Goal: Transaction & Acquisition: Purchase product/service

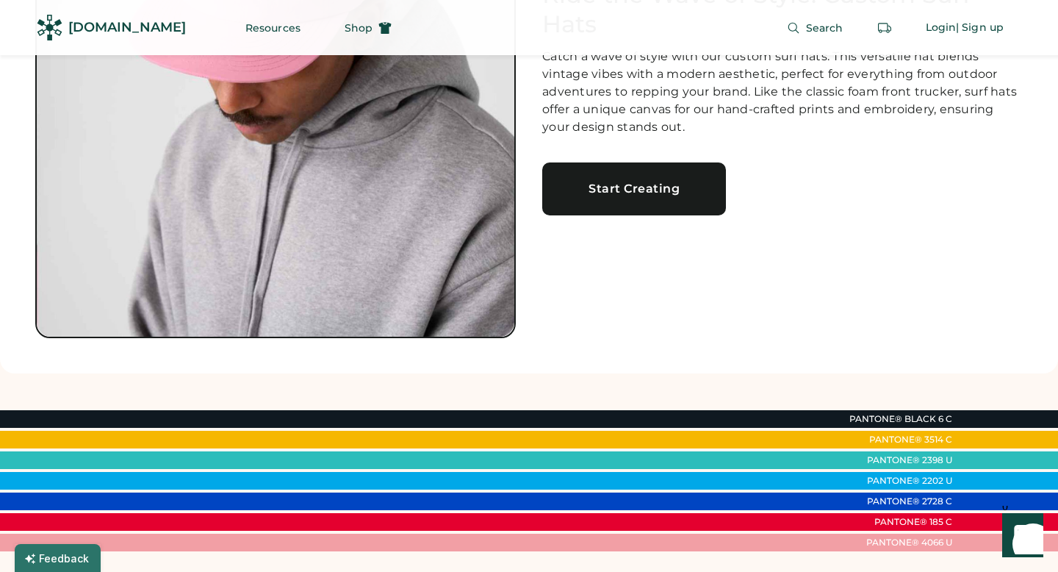
scroll to position [73, 0]
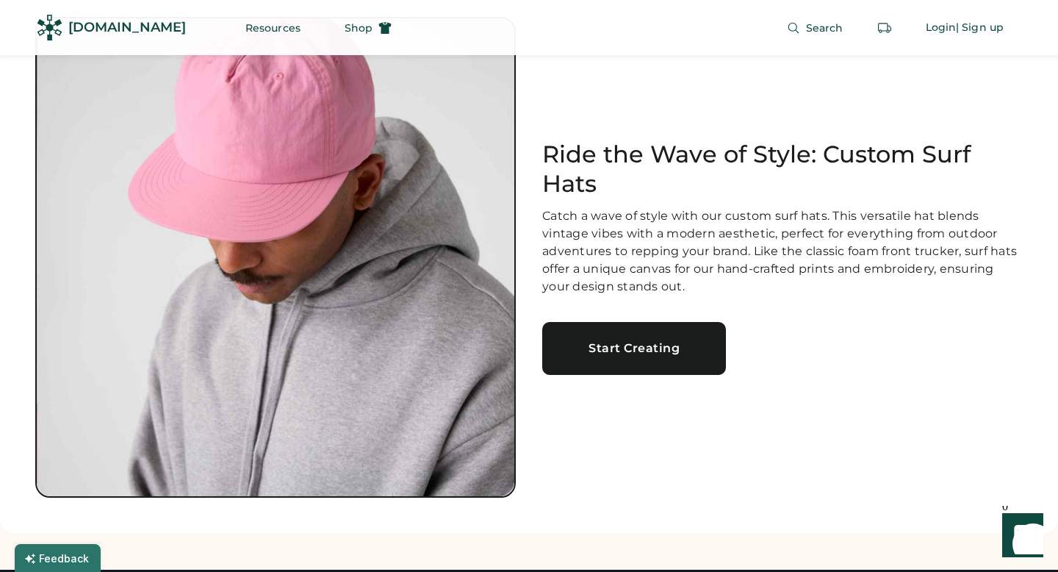
click at [590, 345] on div "Start Creating" at bounding box center [634, 348] width 148 height 12
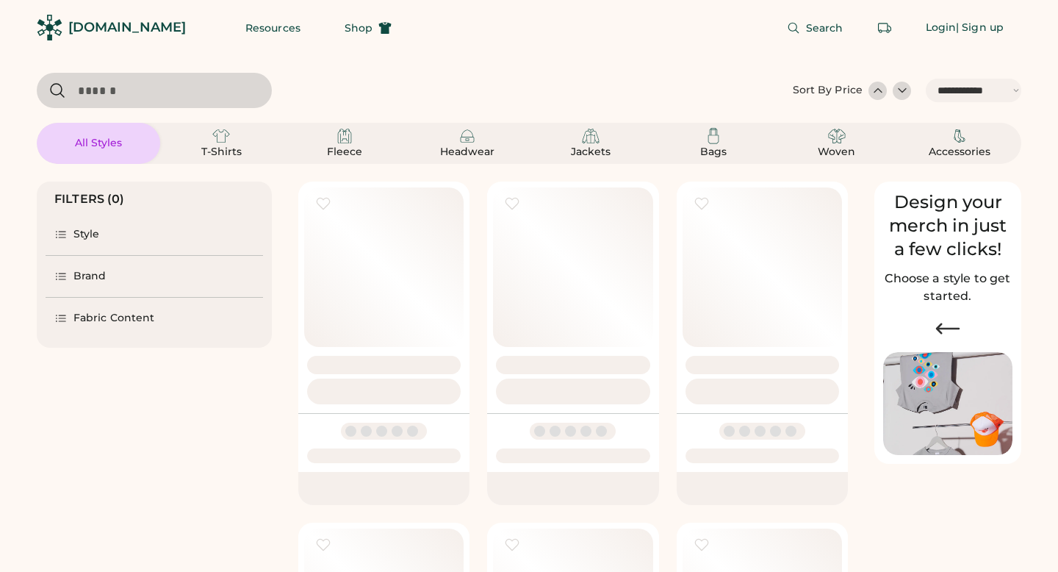
select select "*****"
select select "*"
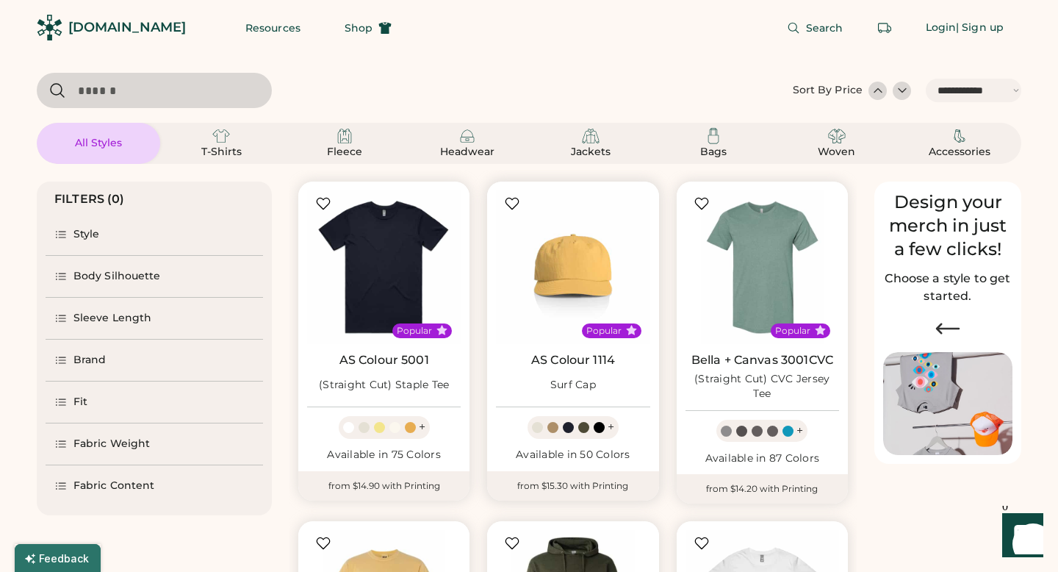
click at [552, 430] on div at bounding box center [552, 427] width 11 height 11
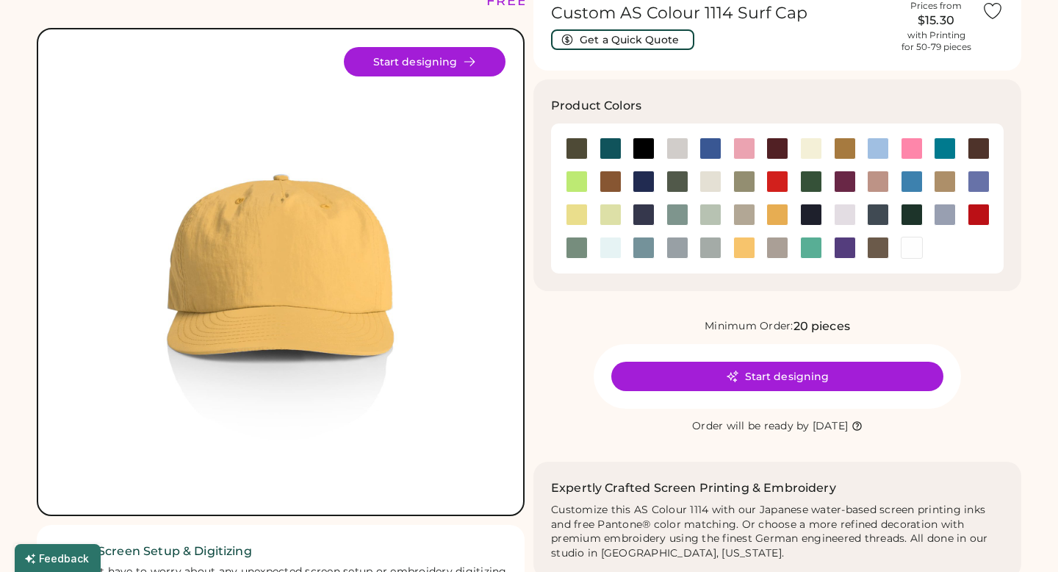
scroll to position [67, 0]
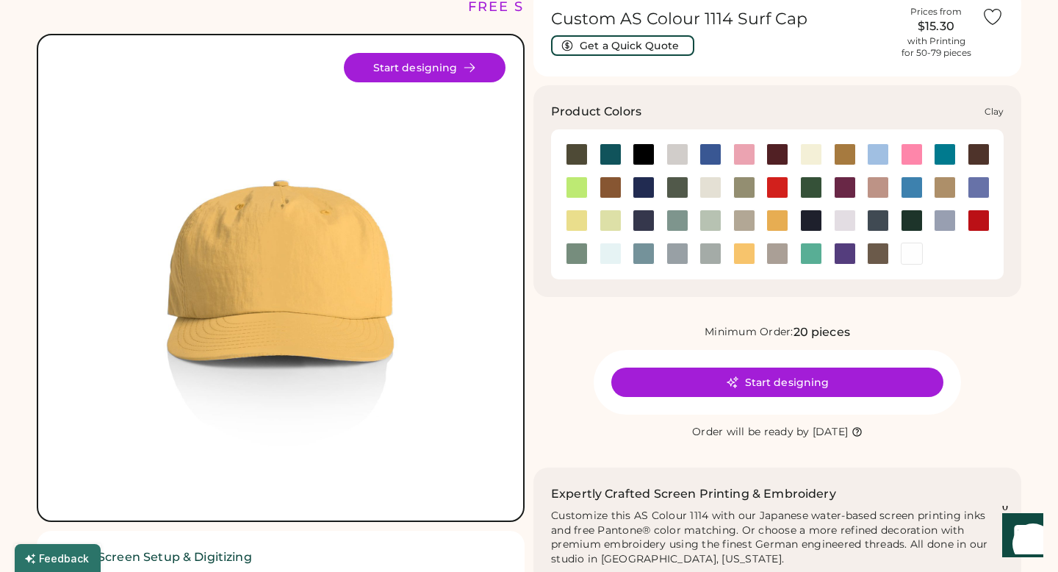
click at [613, 176] on div at bounding box center [611, 187] width 22 height 22
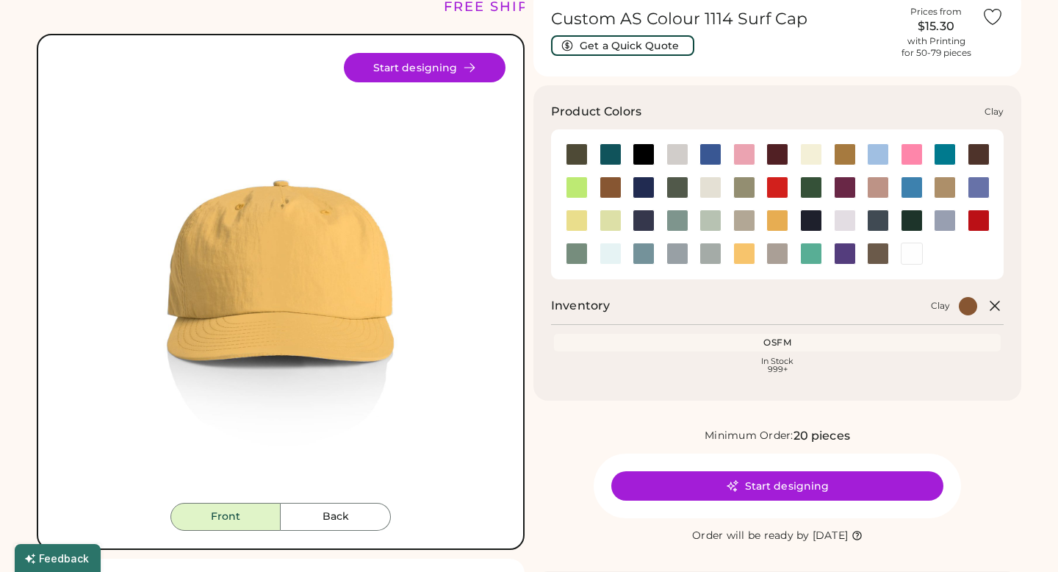
click at [610, 183] on div at bounding box center [611, 187] width 22 height 22
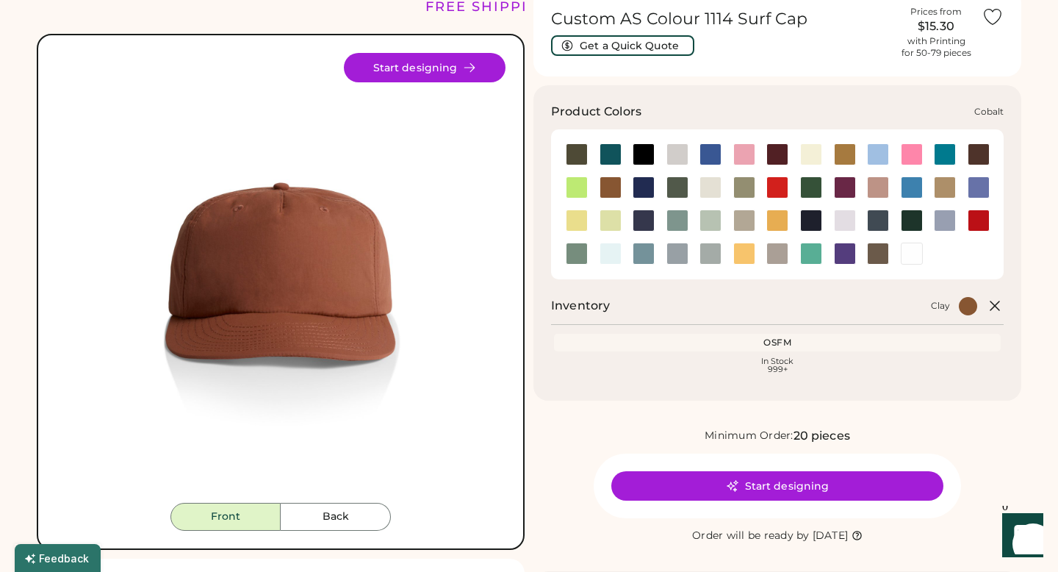
click at [647, 189] on div at bounding box center [644, 187] width 22 height 22
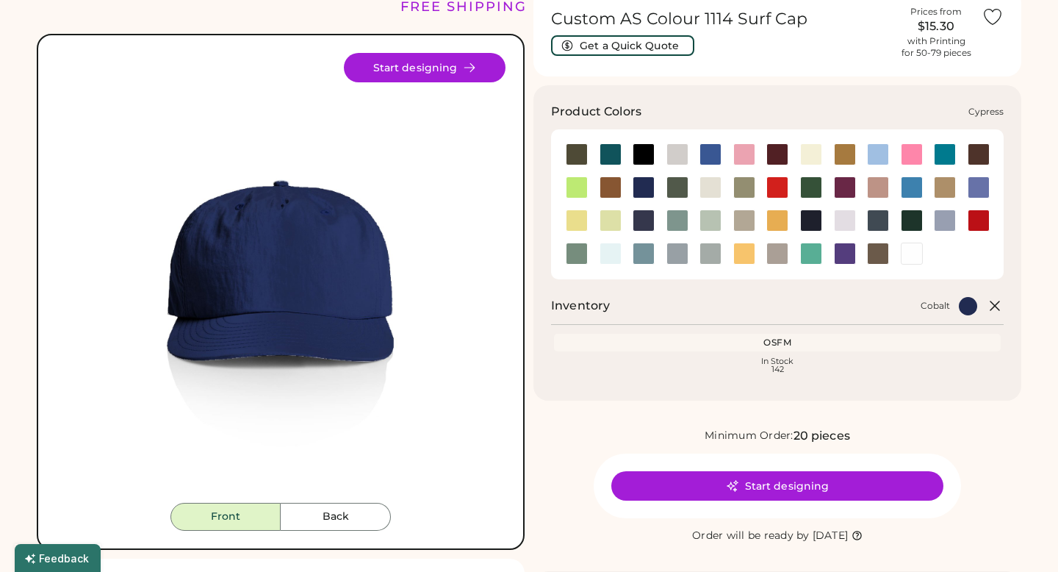
click at [680, 188] on div at bounding box center [677, 187] width 22 height 22
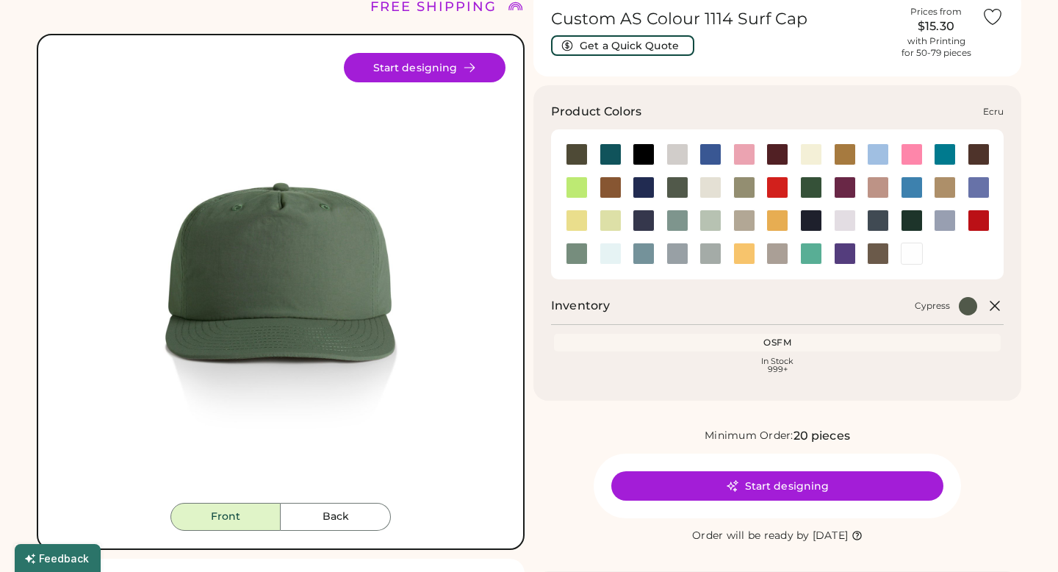
click at [712, 188] on div at bounding box center [710, 187] width 22 height 22
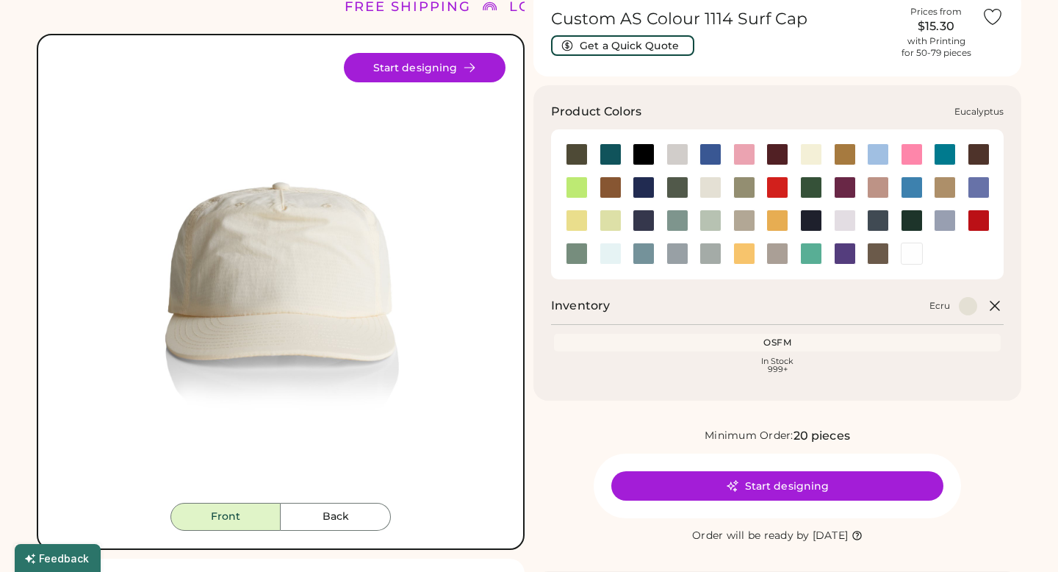
click at [742, 187] on div at bounding box center [744, 187] width 22 height 22
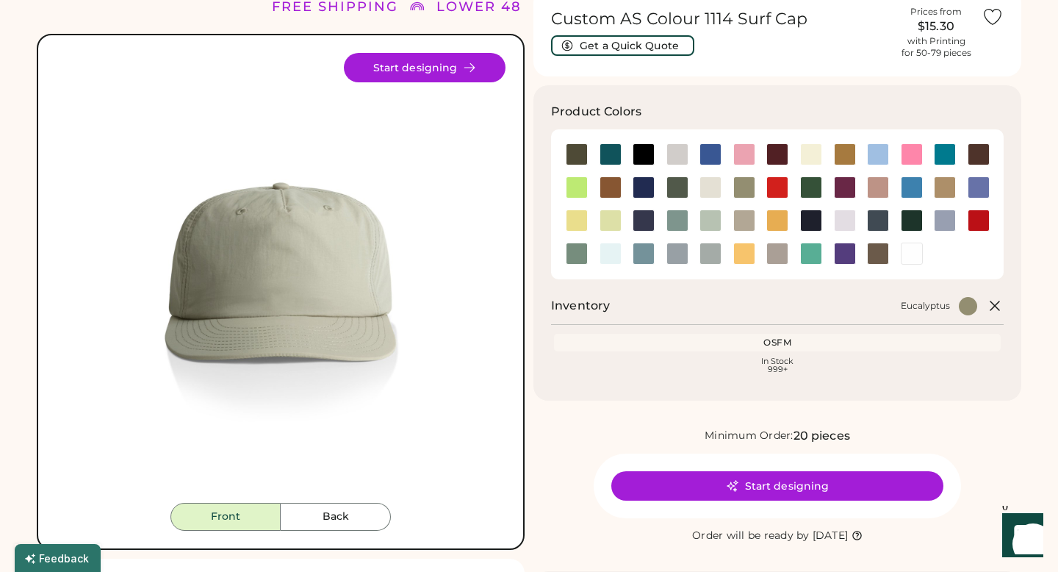
click at [317, 514] on button "Back" at bounding box center [336, 517] width 110 height 28
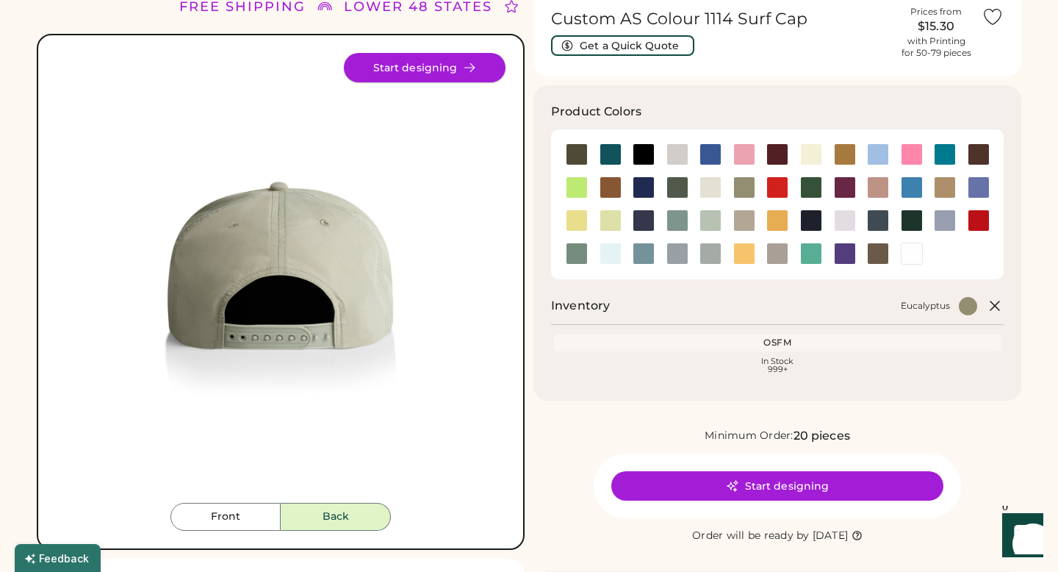
click at [445, 78] on button "Start designing" at bounding box center [425, 67] width 162 height 29
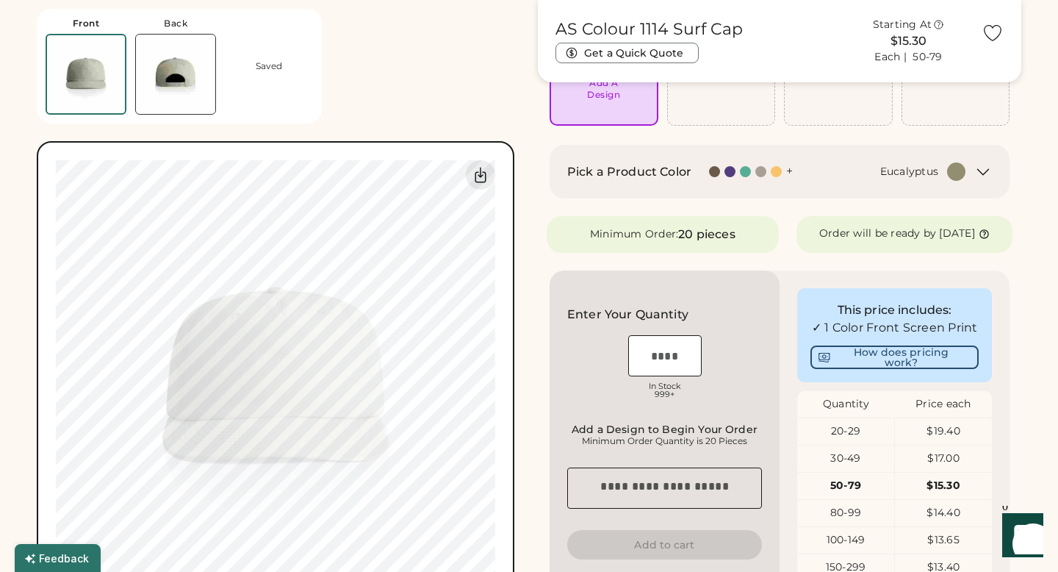
scroll to position [162, 0]
click at [664, 377] on input "input" at bounding box center [664, 356] width 73 height 41
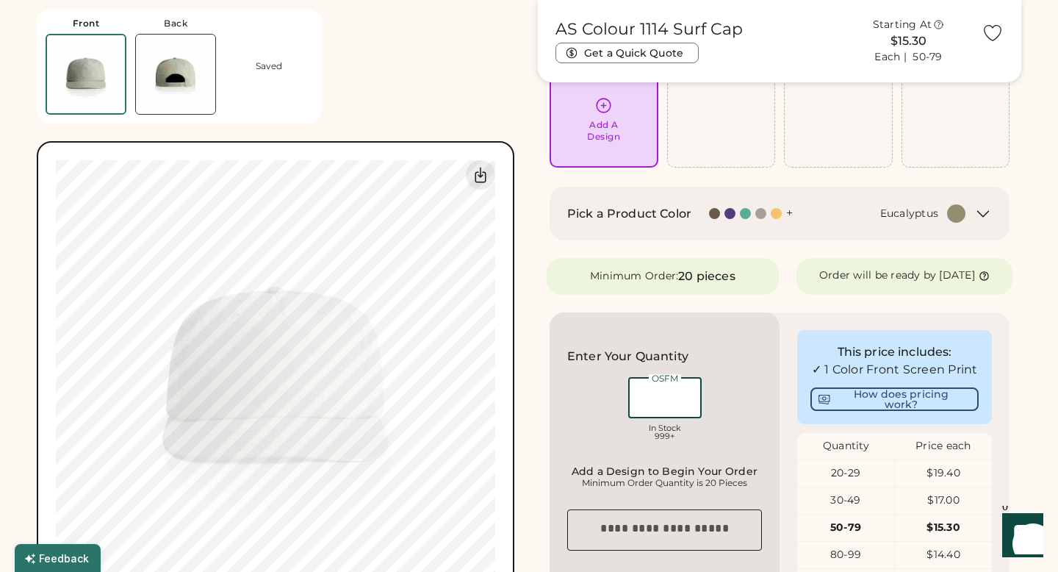
scroll to position [0, 0]
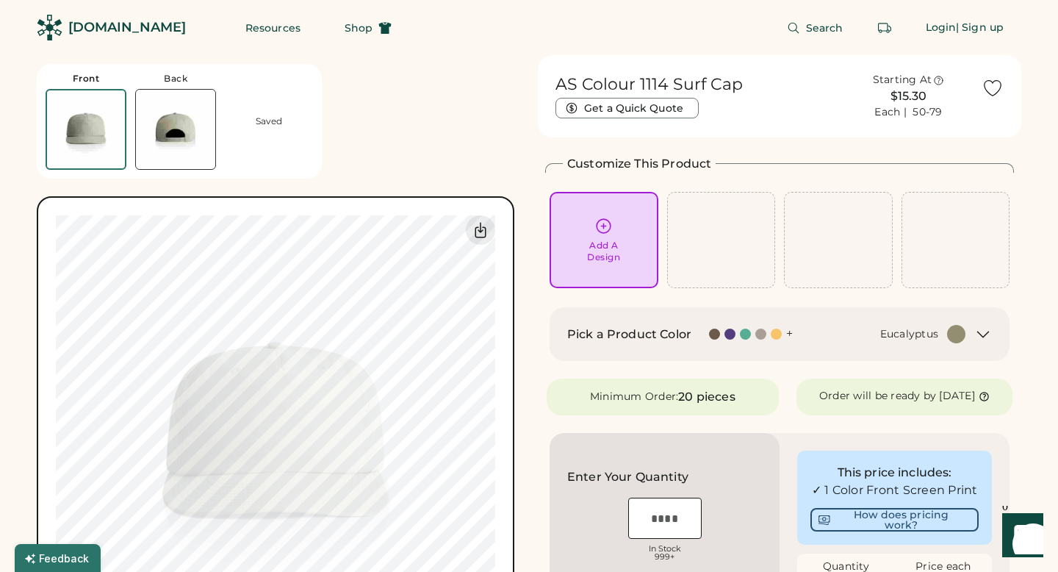
click at [602, 251] on div "Add A Design" at bounding box center [603, 252] width 33 height 24
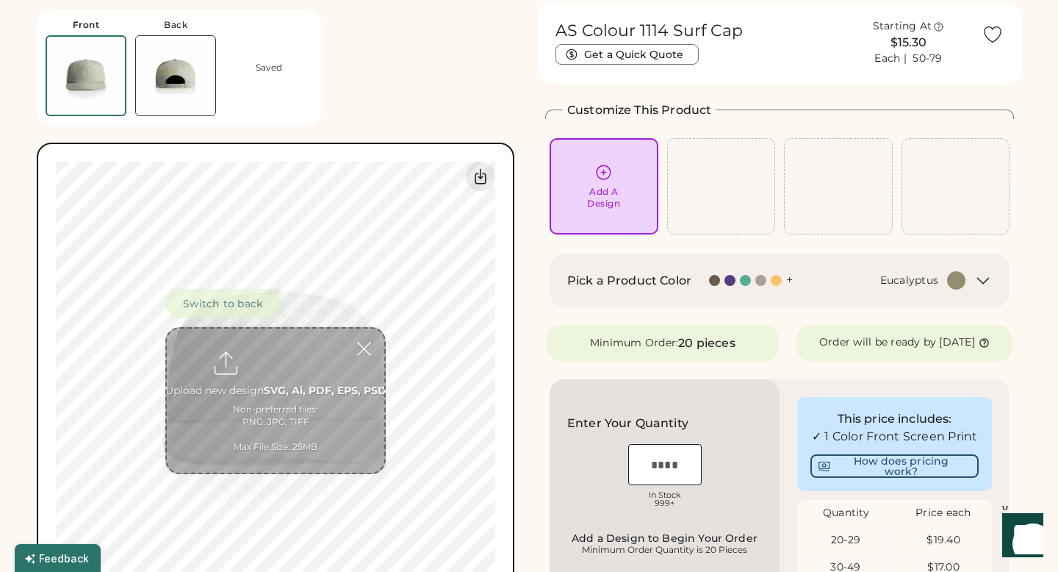
scroll to position [55, 0]
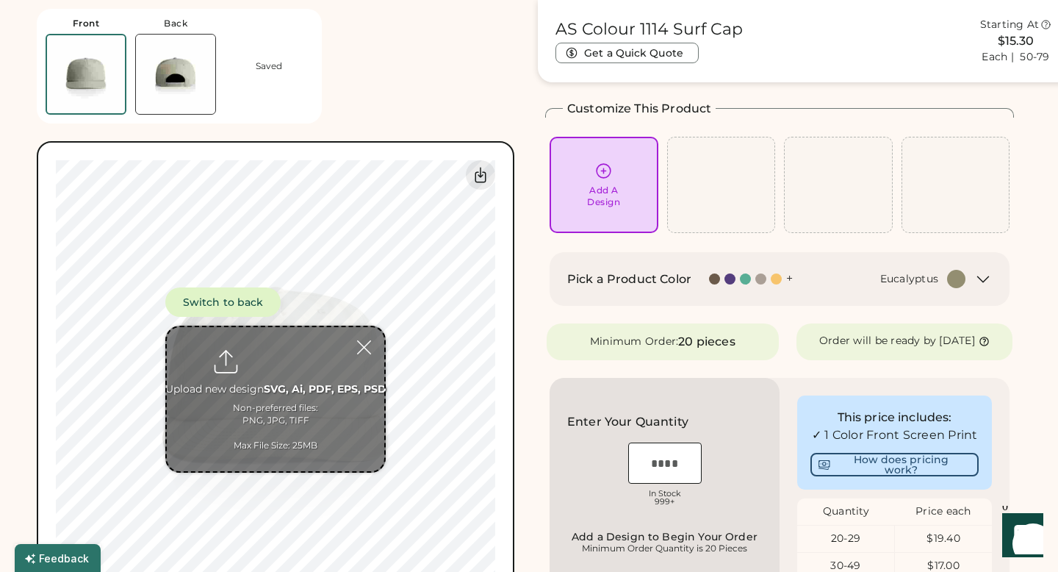
click at [276, 387] on input "file" at bounding box center [275, 399] width 217 height 144
type input "**********"
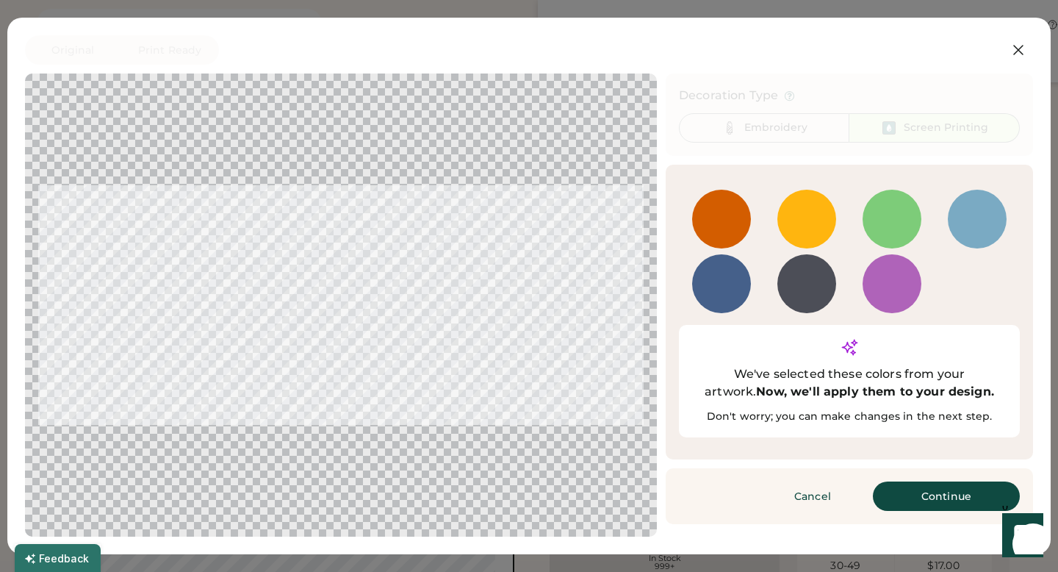
click at [727, 287] on div at bounding box center [721, 283] width 59 height 59
click at [963, 481] on button "Continue" at bounding box center [946, 495] width 147 height 29
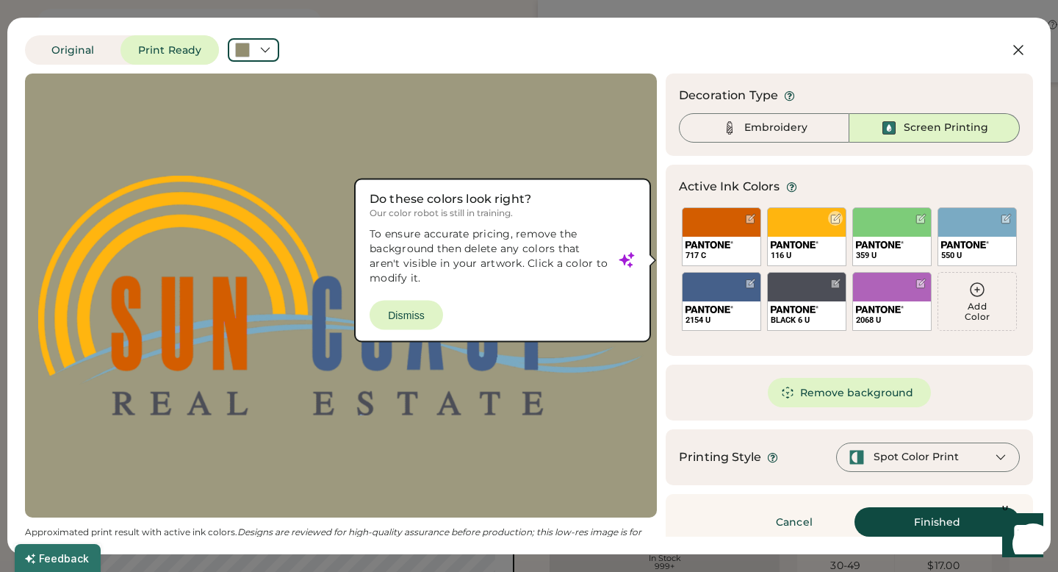
click at [807, 219] on div "116 U" at bounding box center [806, 236] width 79 height 59
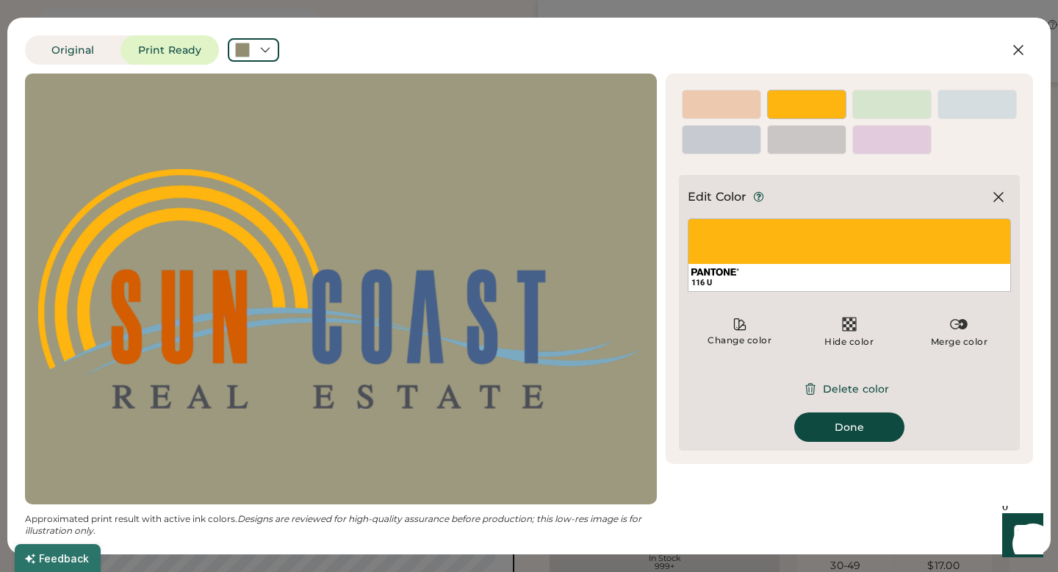
drag, startPoint x: 805, startPoint y: 224, endPoint x: 902, endPoint y: 255, distance: 101.8
click at [904, 257] on div "116 U" at bounding box center [849, 254] width 323 height 73
click at [848, 427] on button "Done" at bounding box center [849, 426] width 110 height 29
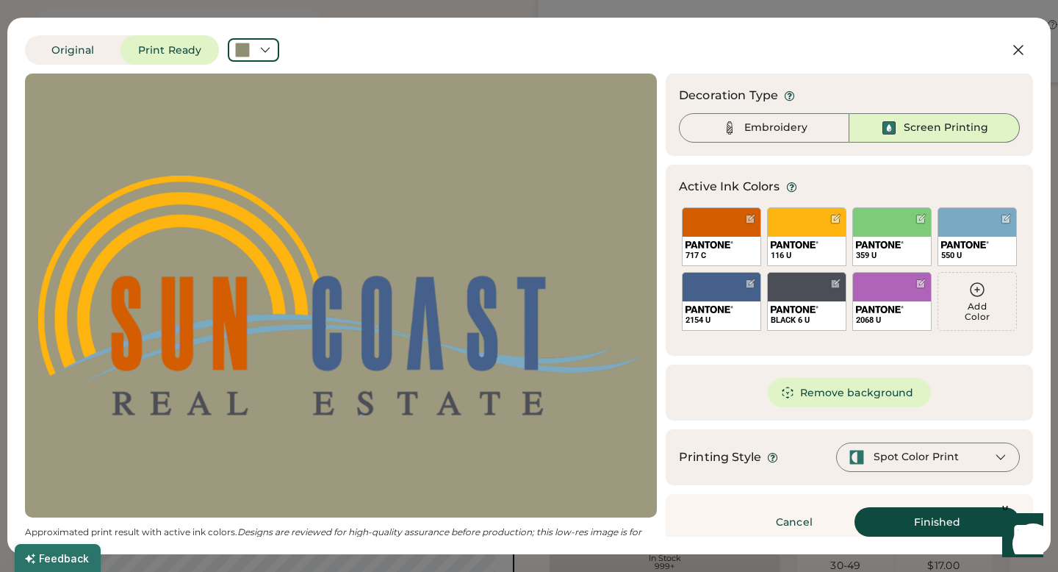
scroll to position [13, 0]
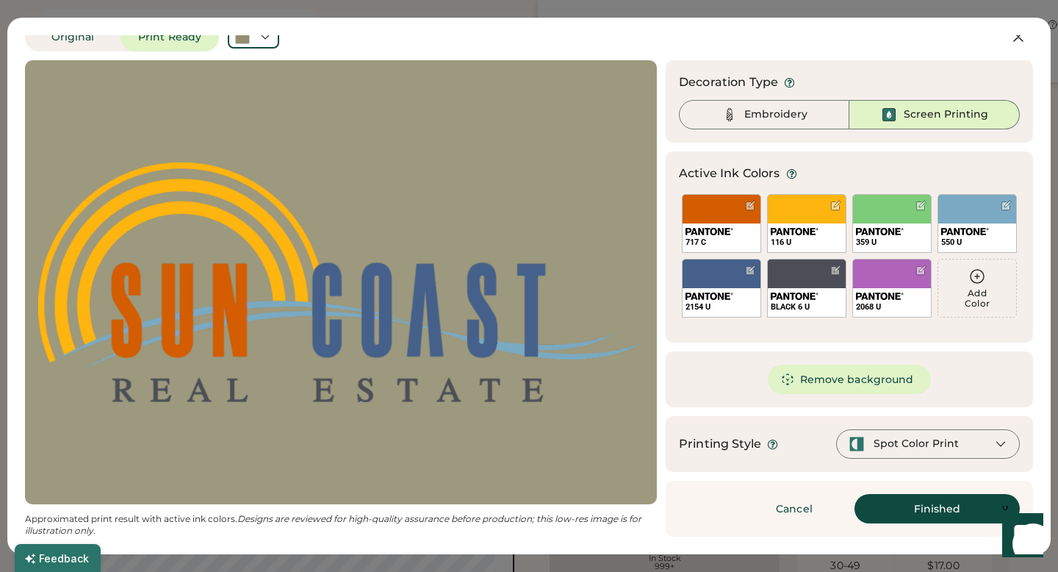
click at [907, 454] on div "Spot Color Print" at bounding box center [928, 443] width 184 height 29
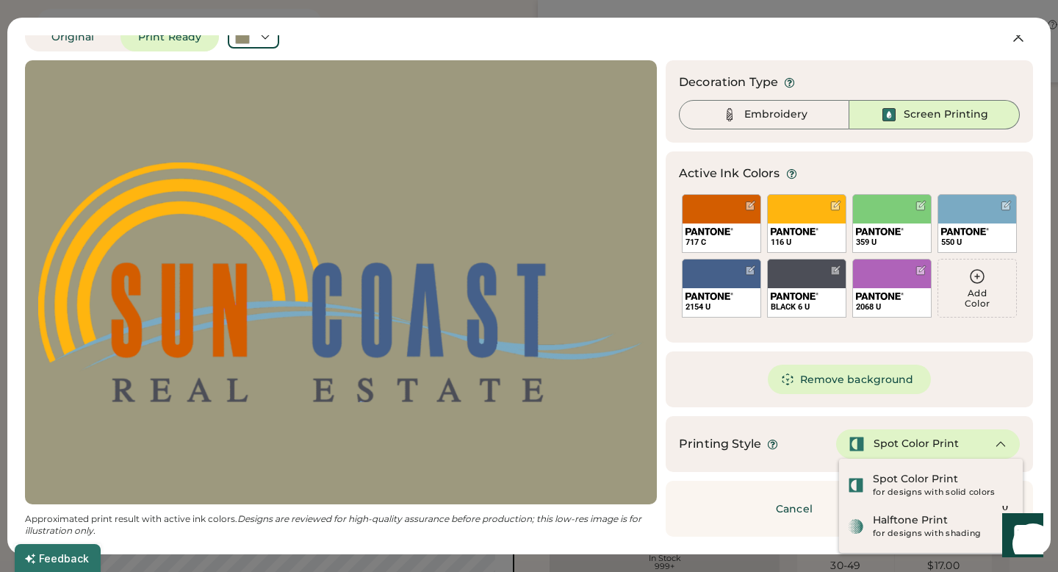
click at [907, 454] on div "Spot Color Print" at bounding box center [928, 443] width 184 height 29
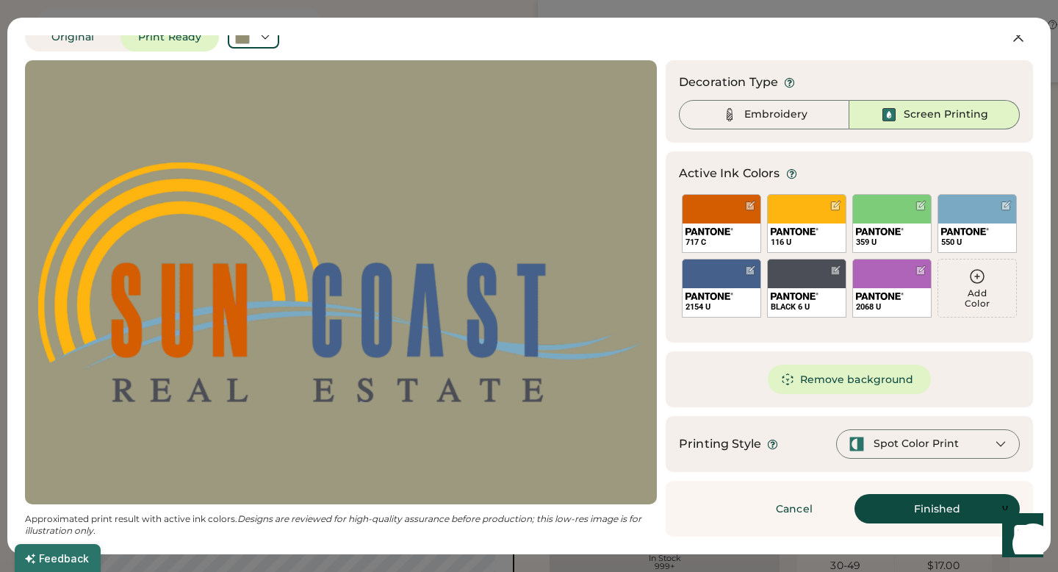
click at [908, 453] on div "Spot Color Print" at bounding box center [928, 443] width 184 height 29
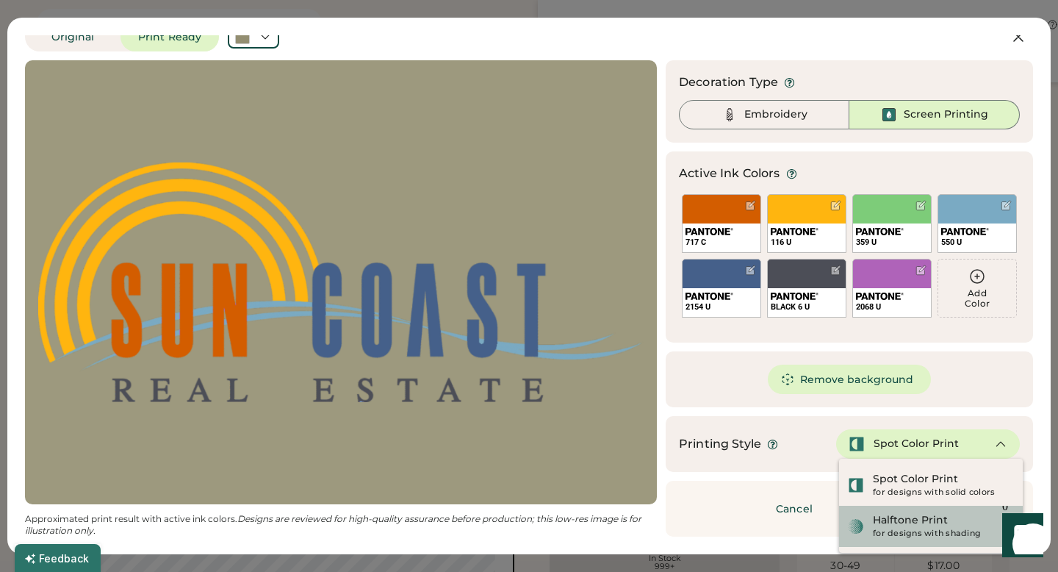
click at [904, 528] on div "for designs with shading" at bounding box center [943, 534] width 141 height 12
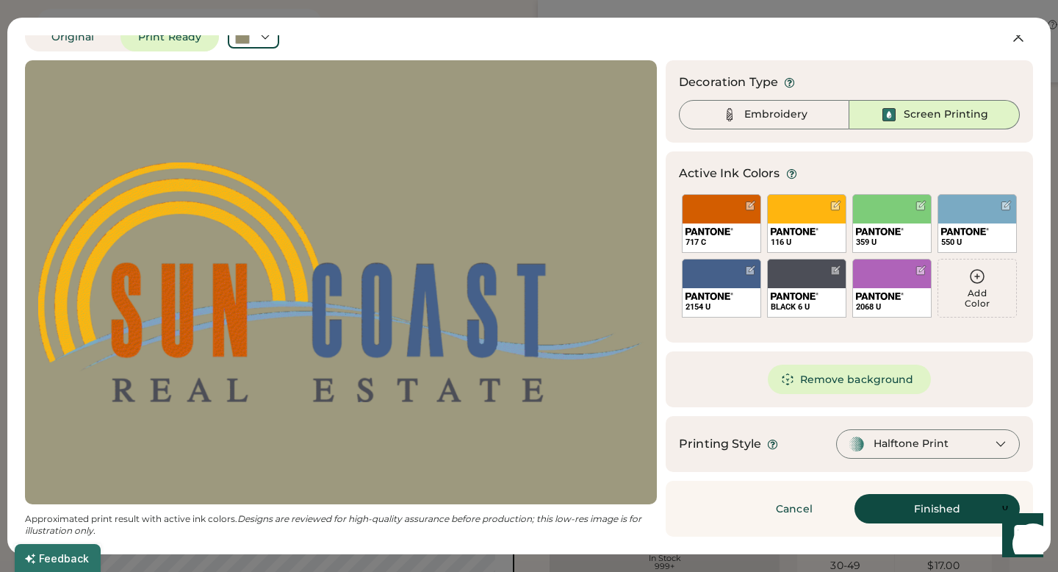
click at [916, 449] on div "Halftone Print" at bounding box center [911, 443] width 75 height 15
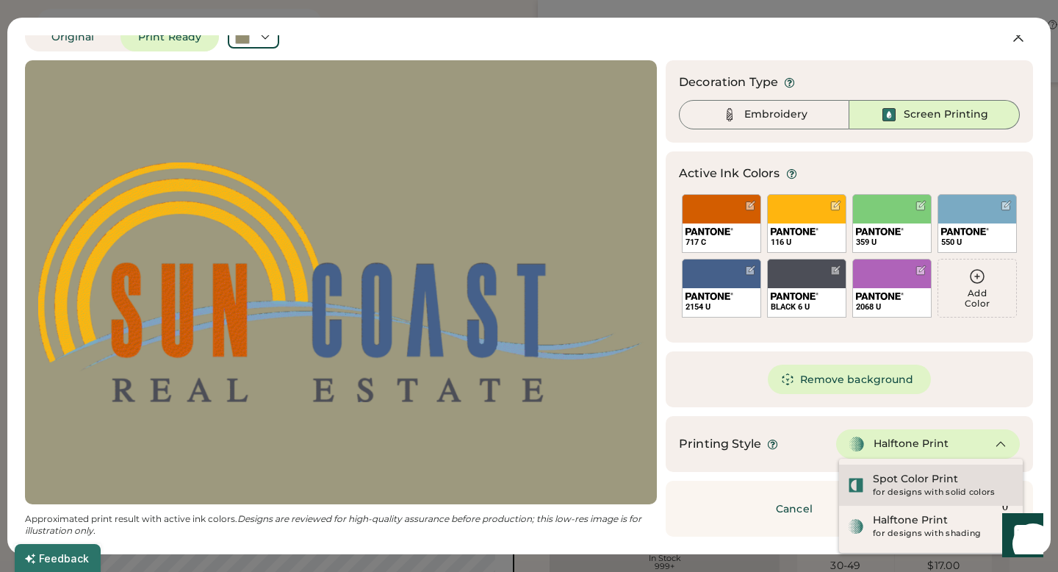
click at [899, 481] on div "Spot Color Print" at bounding box center [915, 479] width 85 height 15
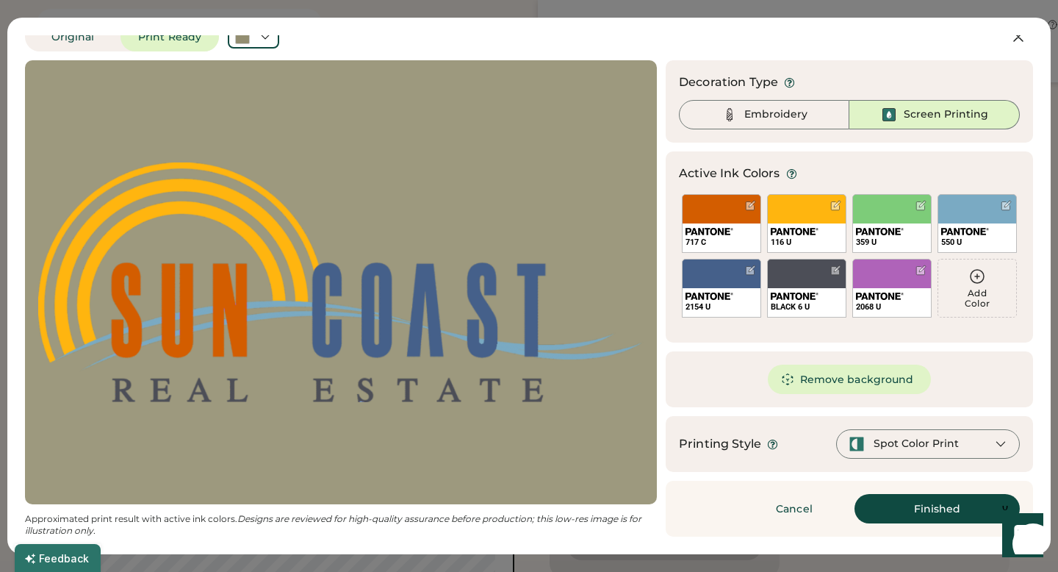
scroll to position [348, 0]
click at [904, 513] on button "Finished" at bounding box center [936, 508] width 165 height 29
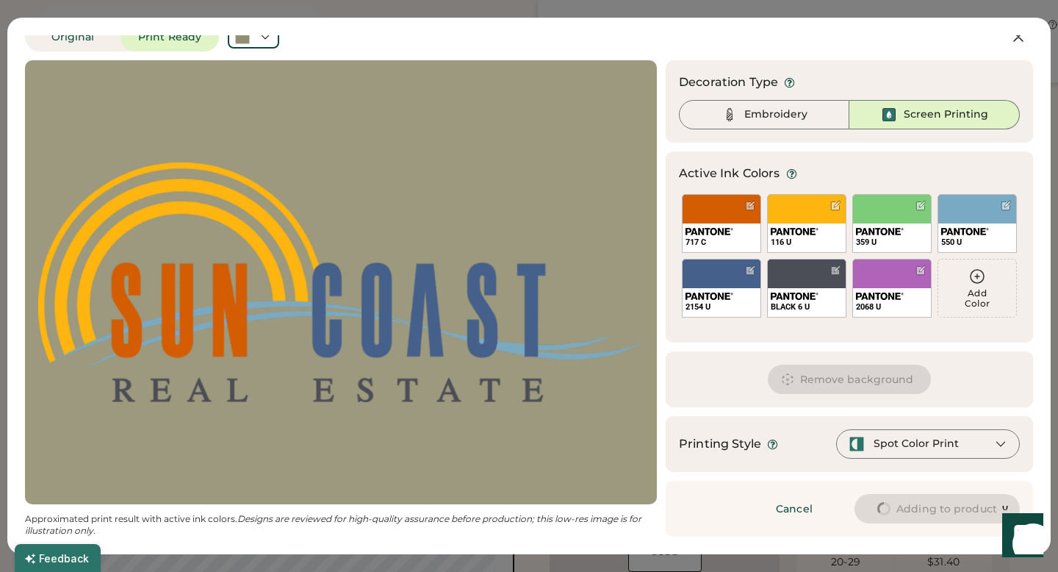
type input "****"
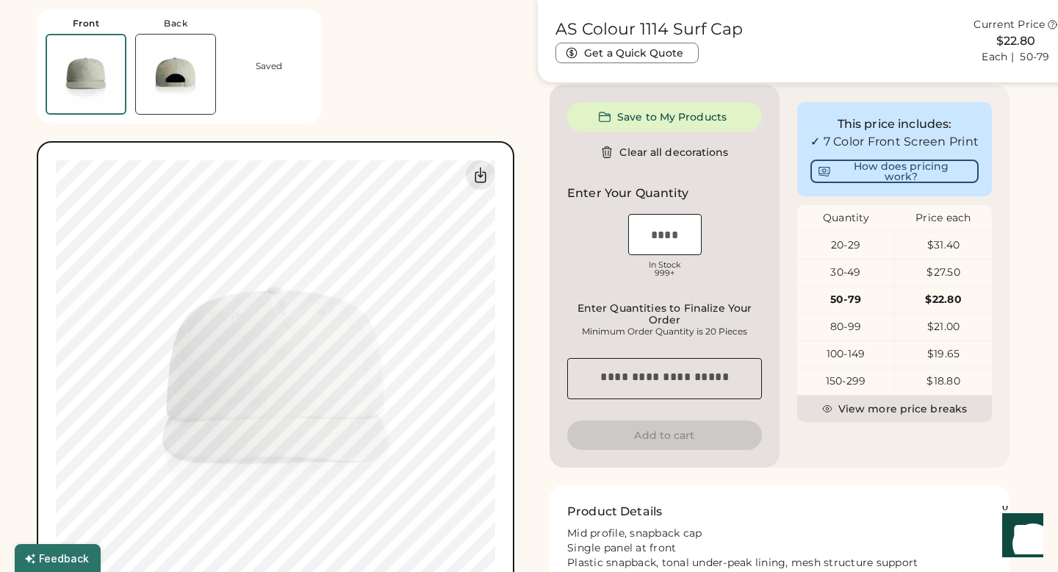
type input "****"
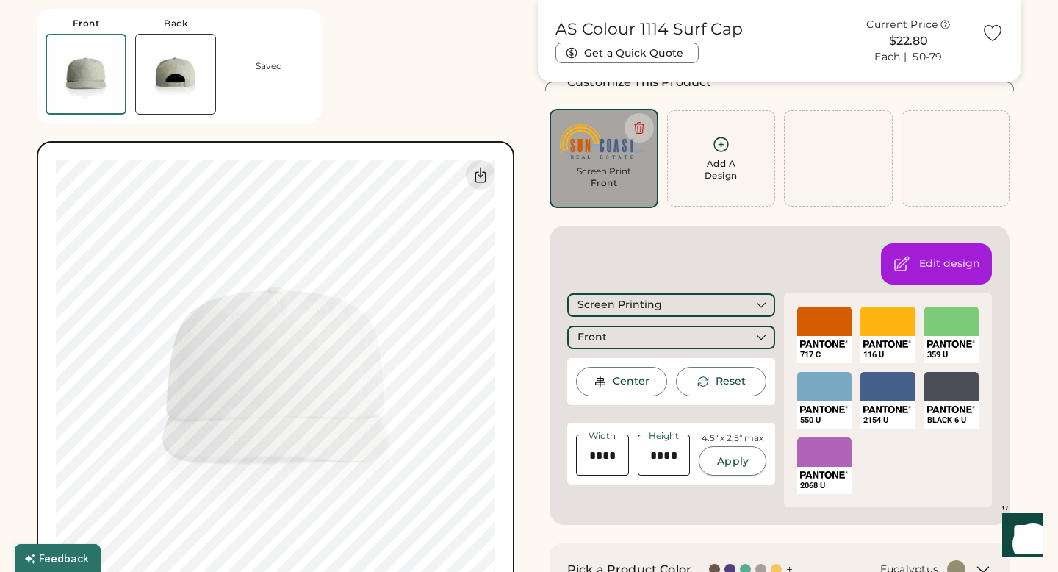
scroll to position [98, 0]
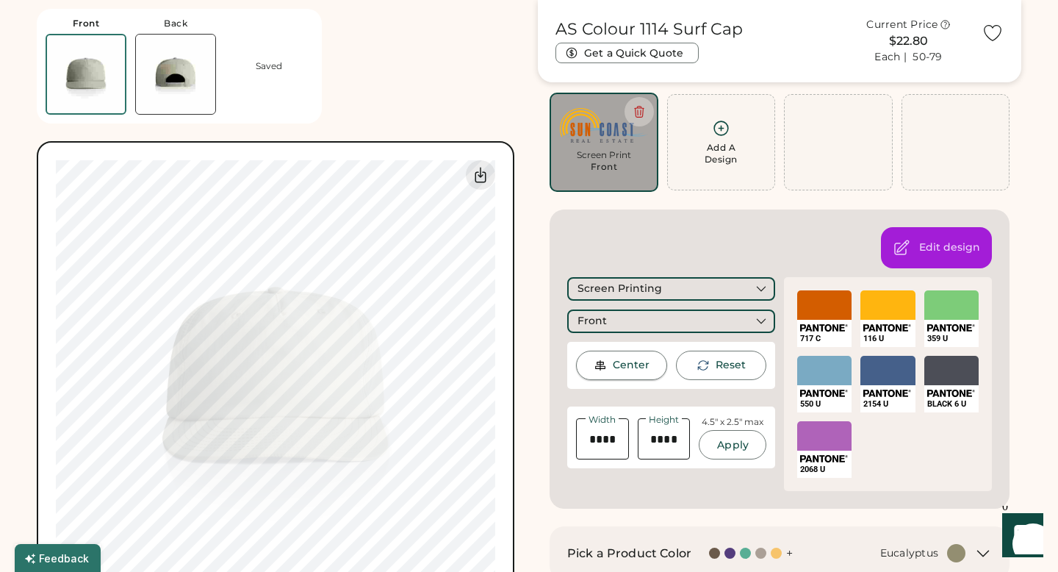
click at [628, 360] on div "Center" at bounding box center [631, 365] width 37 height 15
click at [628, 370] on div "Center" at bounding box center [631, 365] width 37 height 15
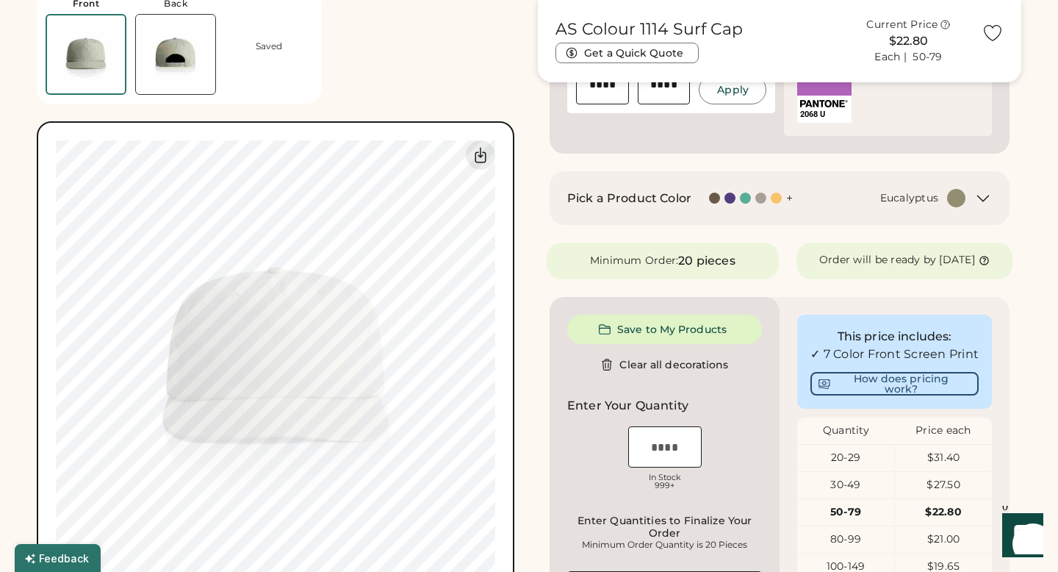
scroll to position [541, 0]
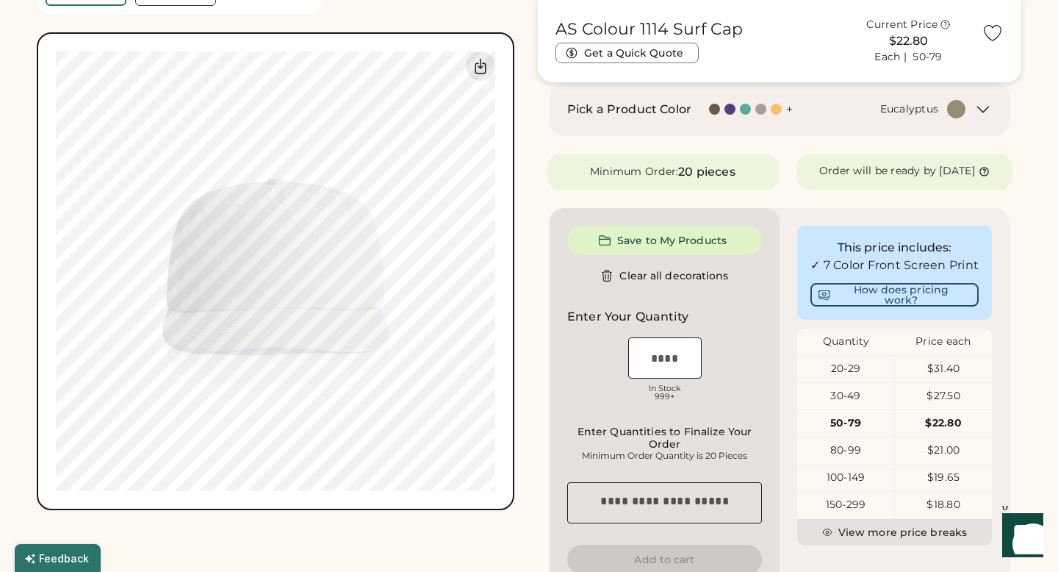
click at [982, 112] on icon at bounding box center [983, 110] width 18 height 18
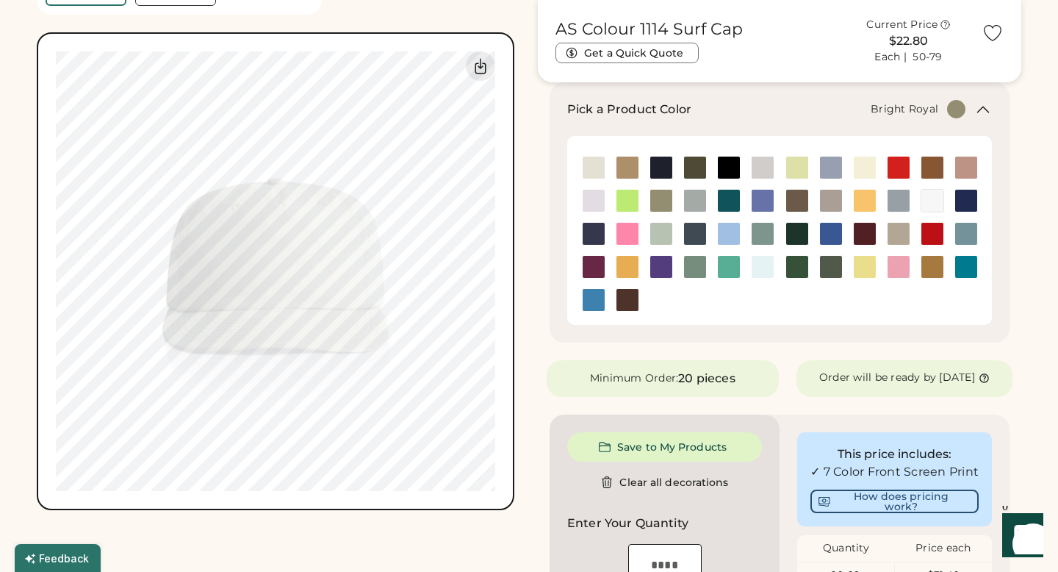
click at [831, 236] on img at bounding box center [831, 234] width 22 height 22
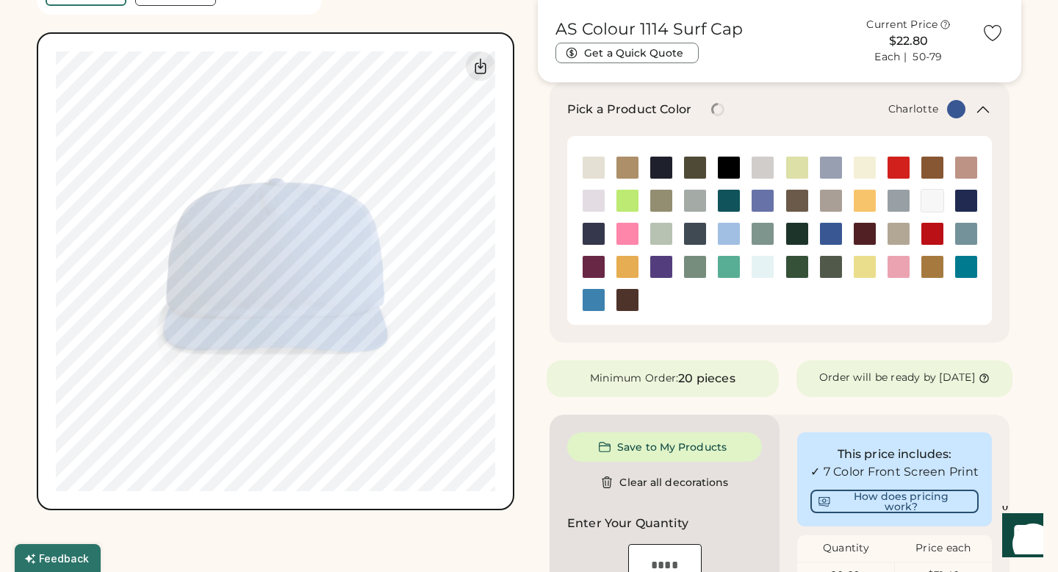
click at [959, 264] on img at bounding box center [966, 267] width 22 height 22
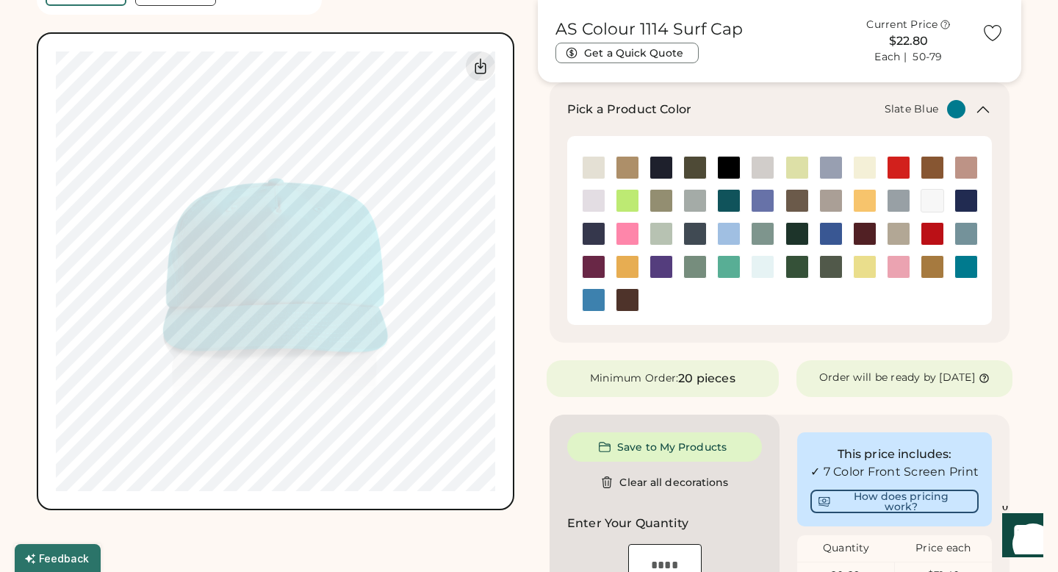
click at [970, 239] on img at bounding box center [966, 234] width 22 height 22
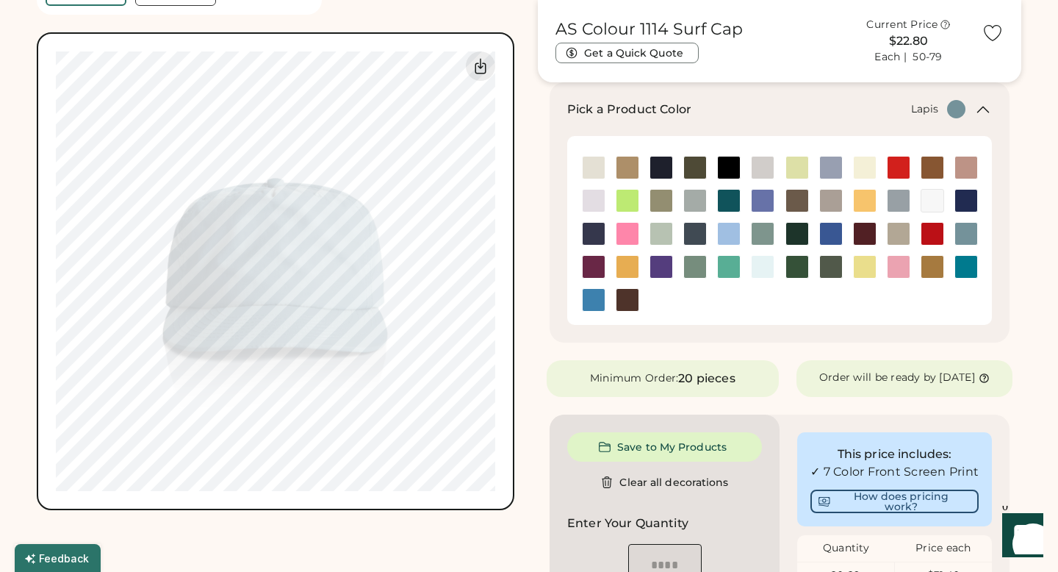
click at [754, 199] on img at bounding box center [763, 201] width 22 height 22
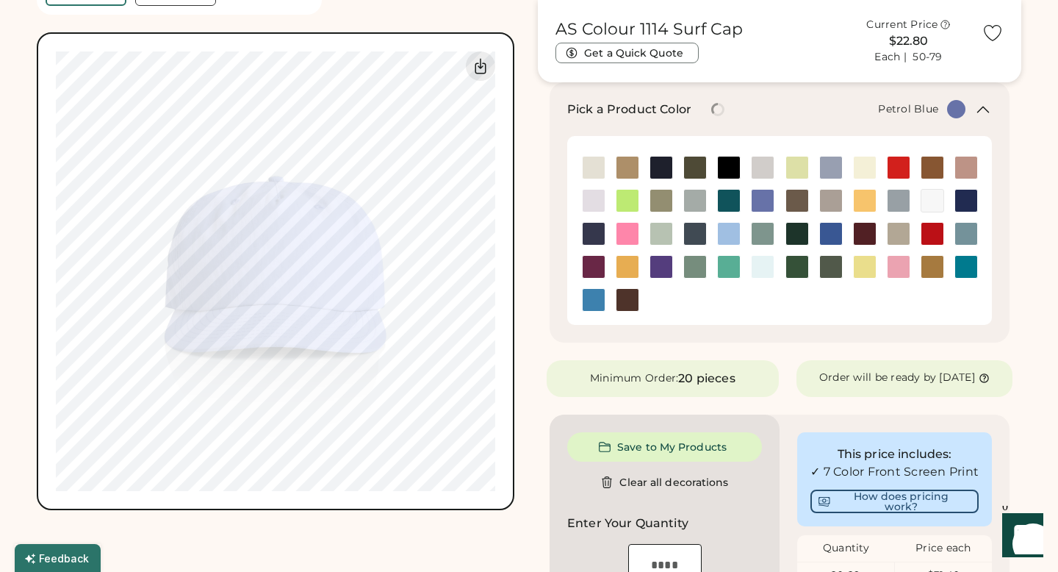
click at [696, 231] on img at bounding box center [695, 234] width 22 height 22
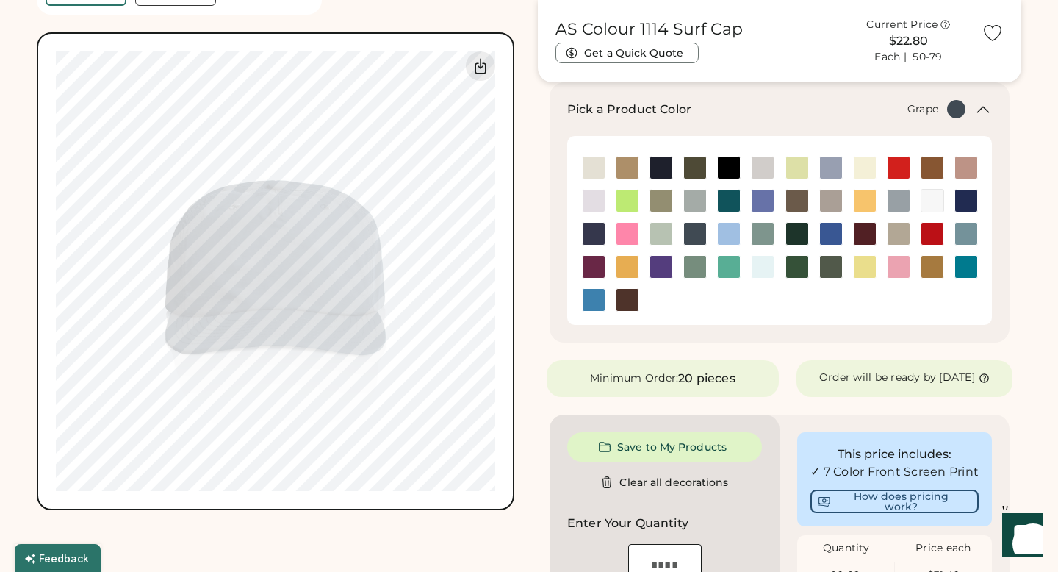
click at [592, 289] on img at bounding box center [594, 300] width 22 height 22
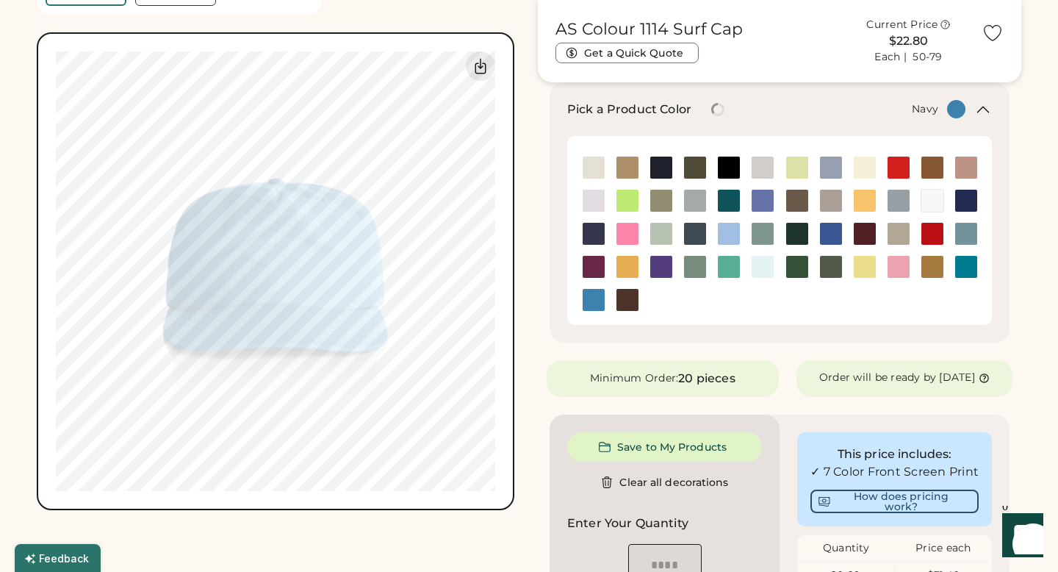
click at [661, 166] on img at bounding box center [661, 167] width 22 height 22
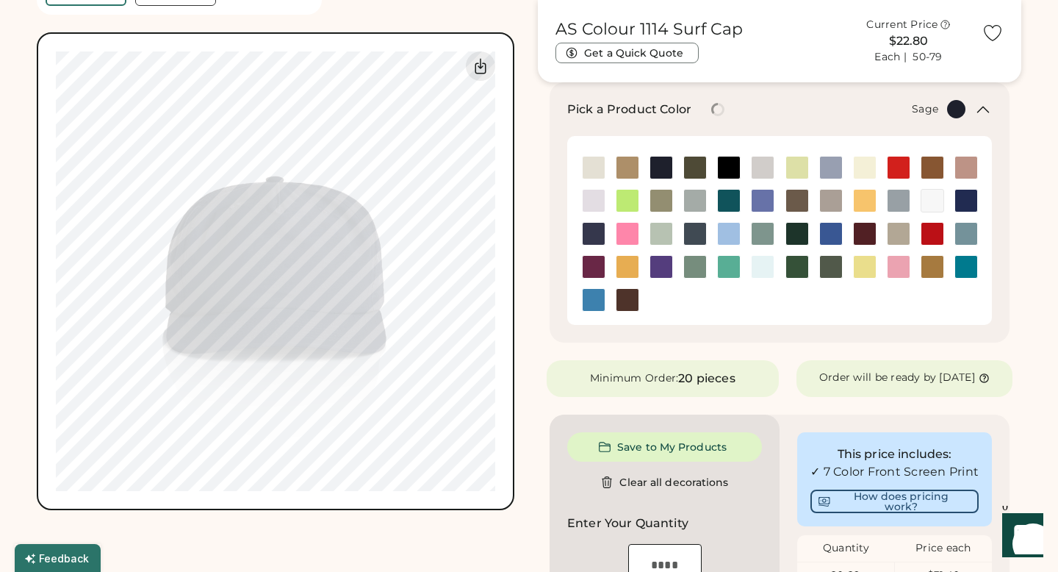
click at [697, 265] on img at bounding box center [695, 267] width 22 height 22
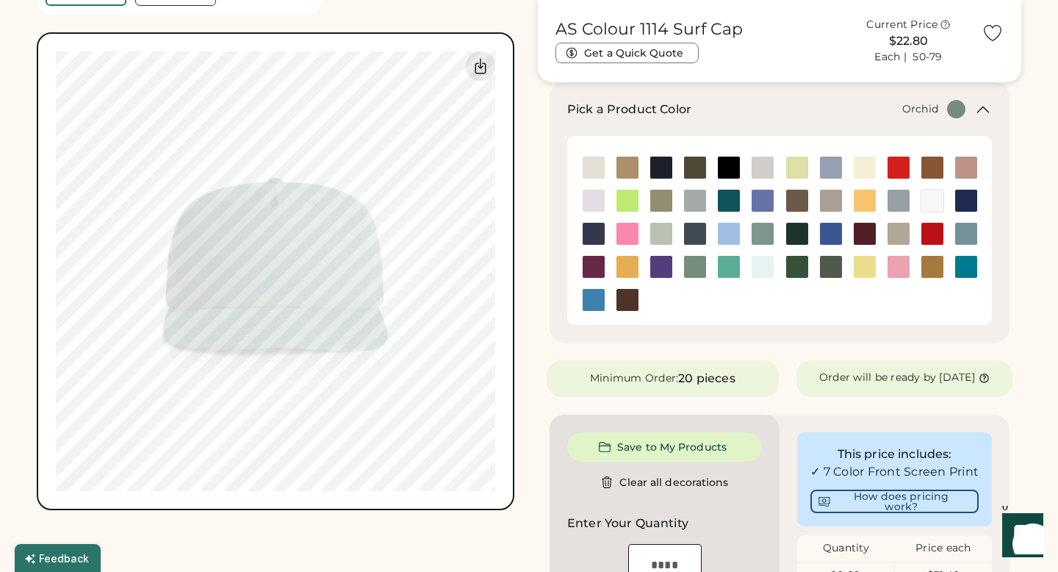
click at [588, 195] on img at bounding box center [594, 201] width 22 height 22
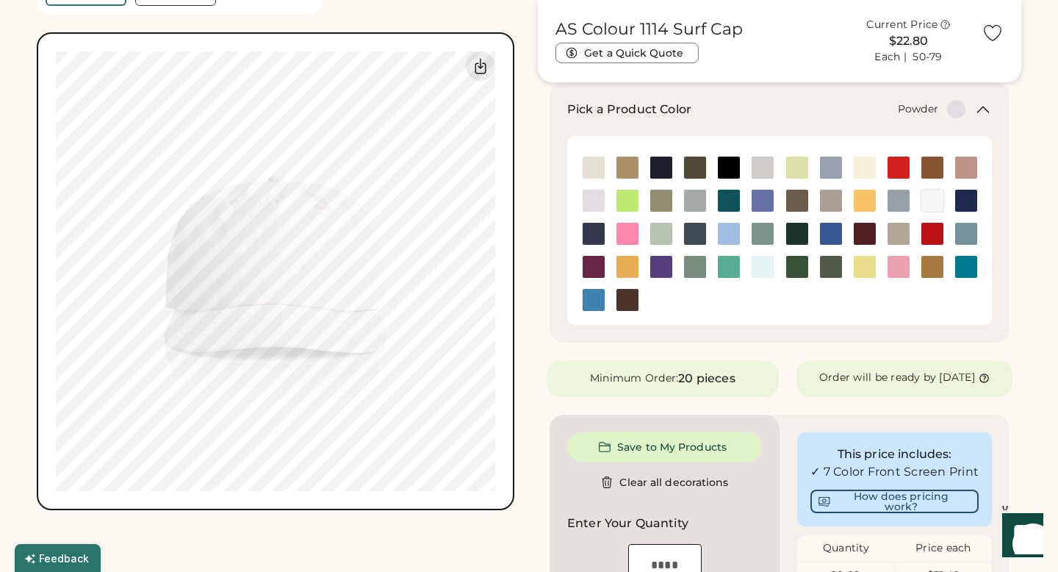
click at [830, 168] on img at bounding box center [831, 167] width 22 height 22
click at [831, 195] on img at bounding box center [831, 201] width 22 height 22
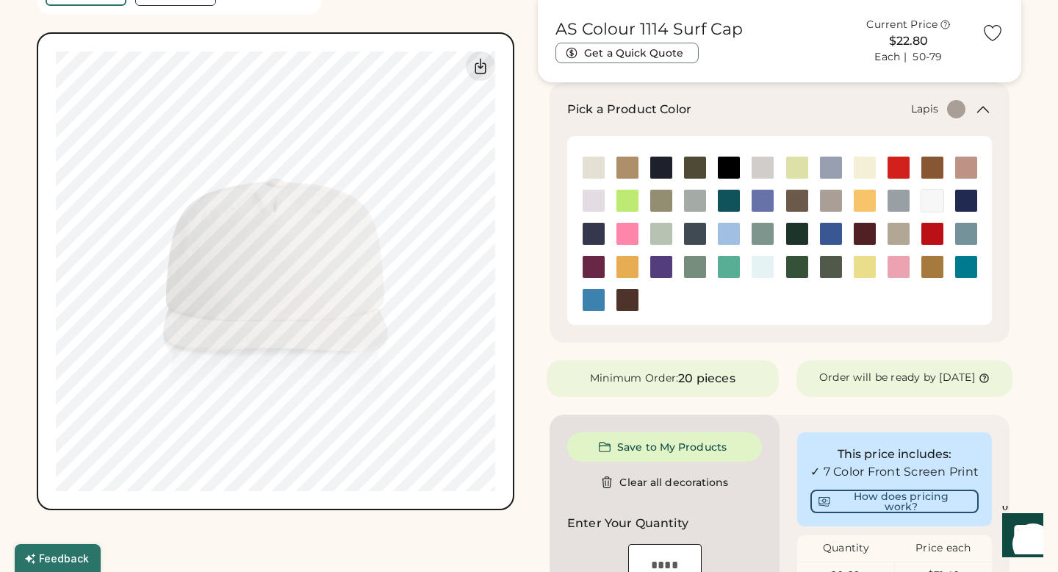
click at [760, 192] on img at bounding box center [763, 201] width 22 height 22
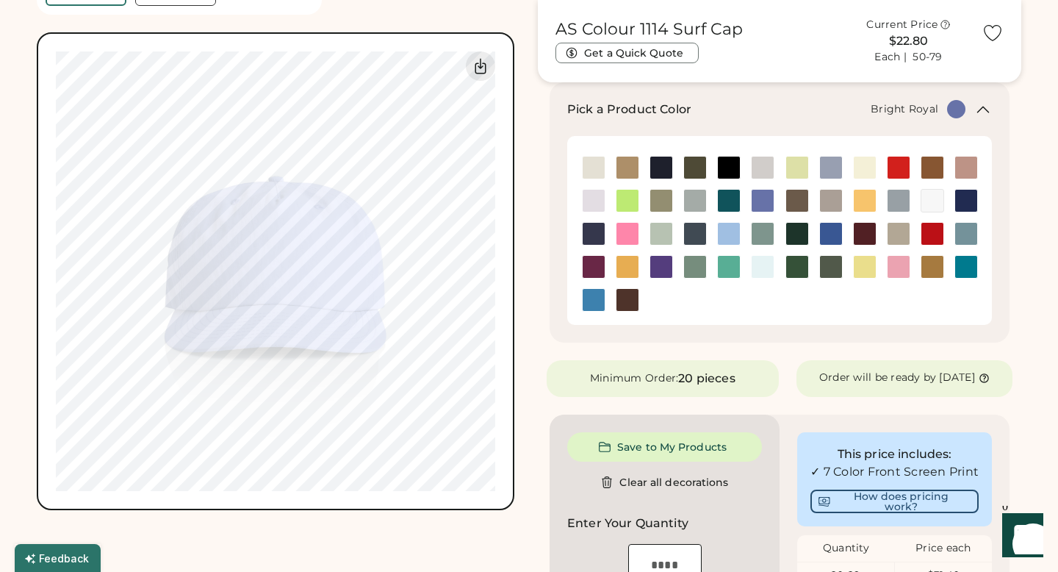
click at [846, 240] on div at bounding box center [830, 234] width 34 height 24
click at [838, 240] on img at bounding box center [831, 234] width 22 height 22
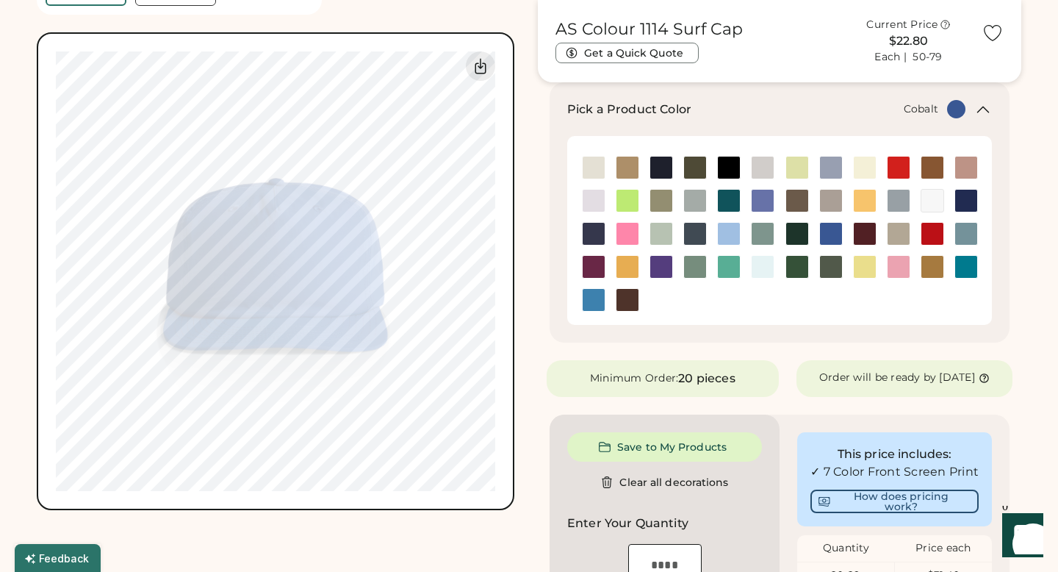
click at [975, 201] on img at bounding box center [966, 201] width 22 height 22
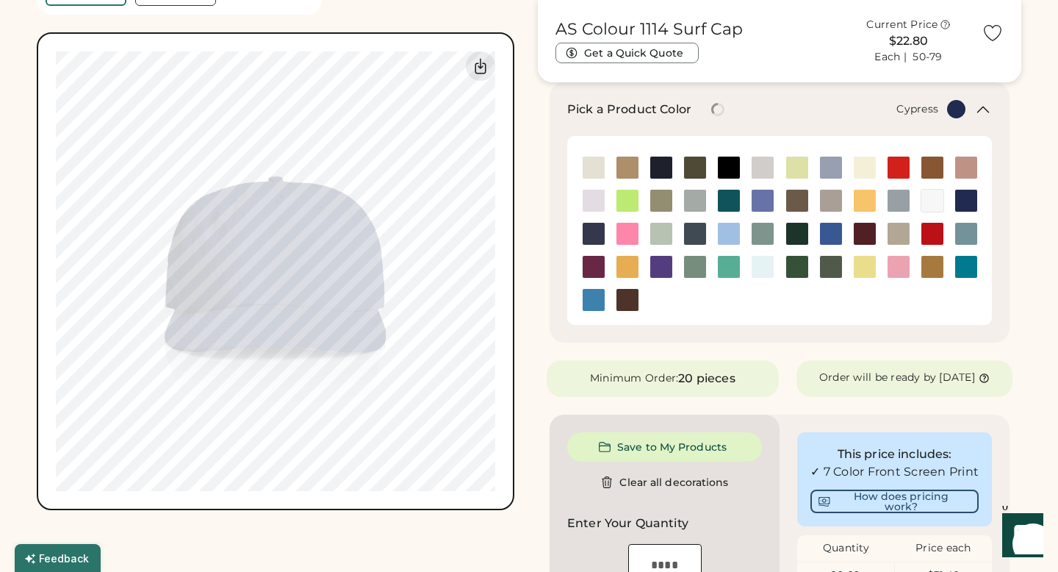
click at [837, 237] on img at bounding box center [831, 234] width 22 height 22
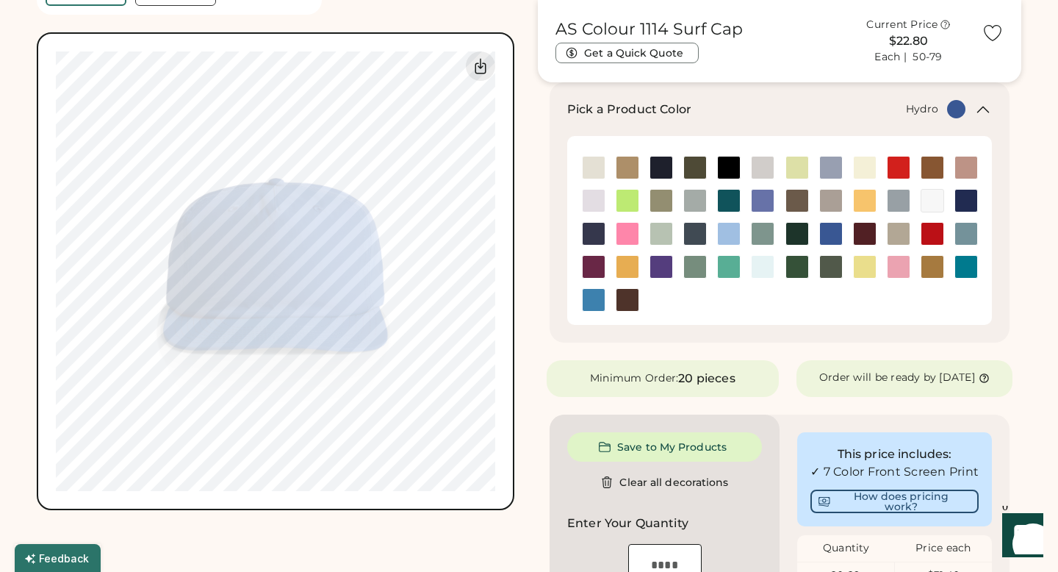
click at [589, 300] on img at bounding box center [594, 300] width 22 height 22
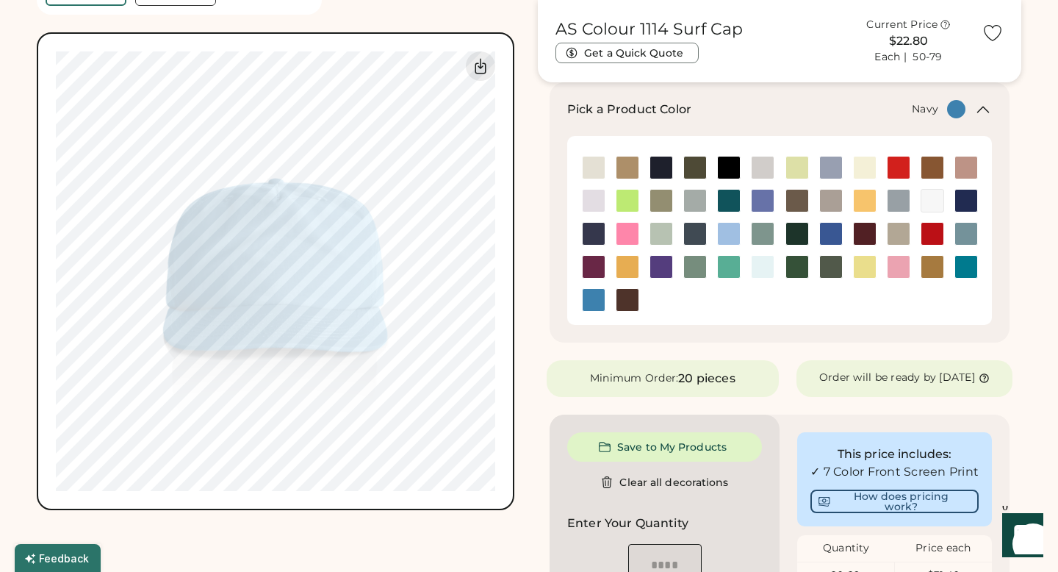
click at [661, 166] on img at bounding box center [661, 167] width 22 height 22
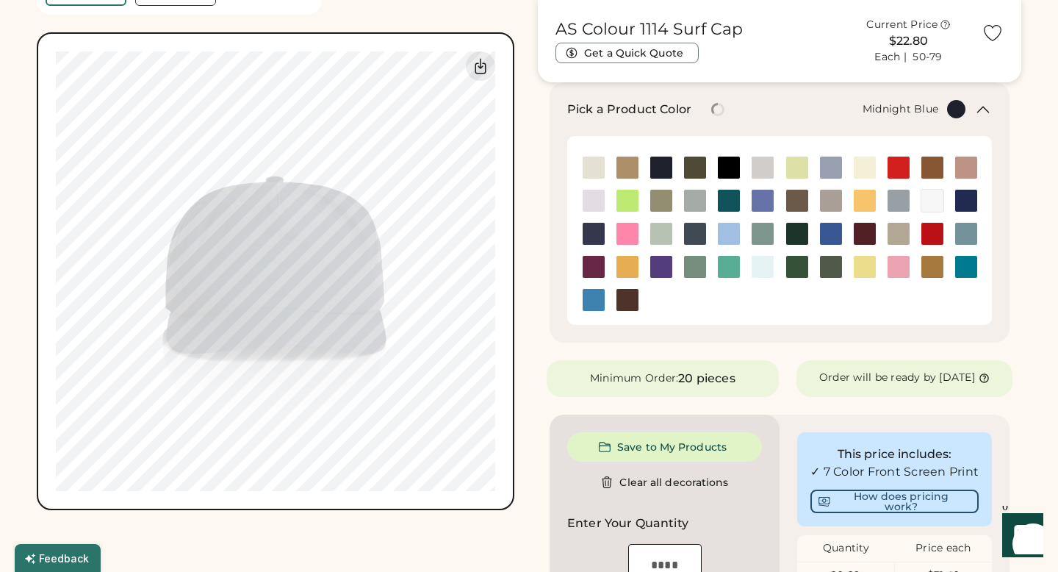
click at [595, 230] on img at bounding box center [594, 234] width 22 height 22
click at [700, 267] on img at bounding box center [695, 267] width 22 height 22
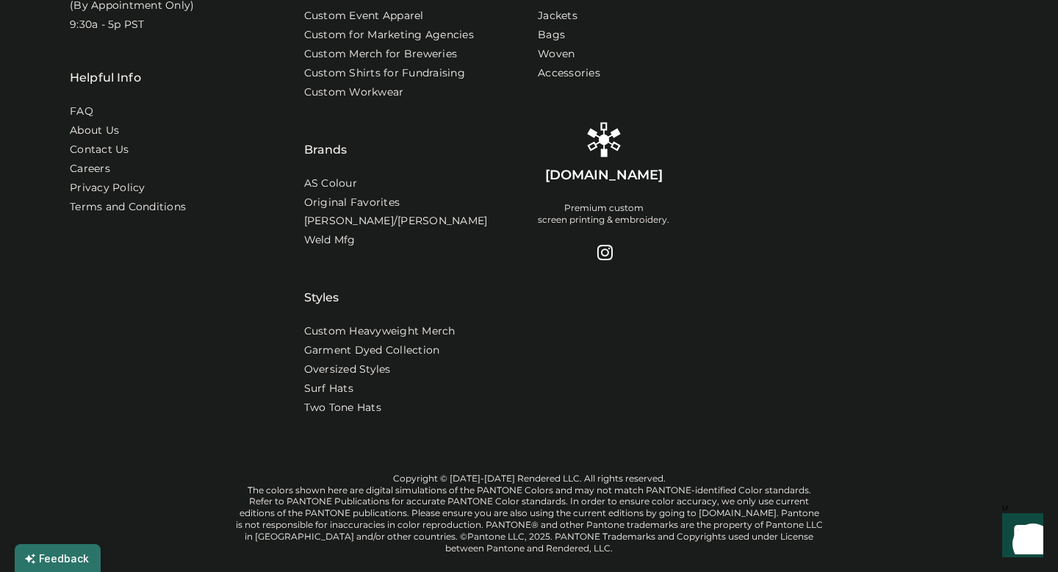
scroll to position [1763, 0]
click at [607, 260] on div at bounding box center [604, 253] width 18 height 18
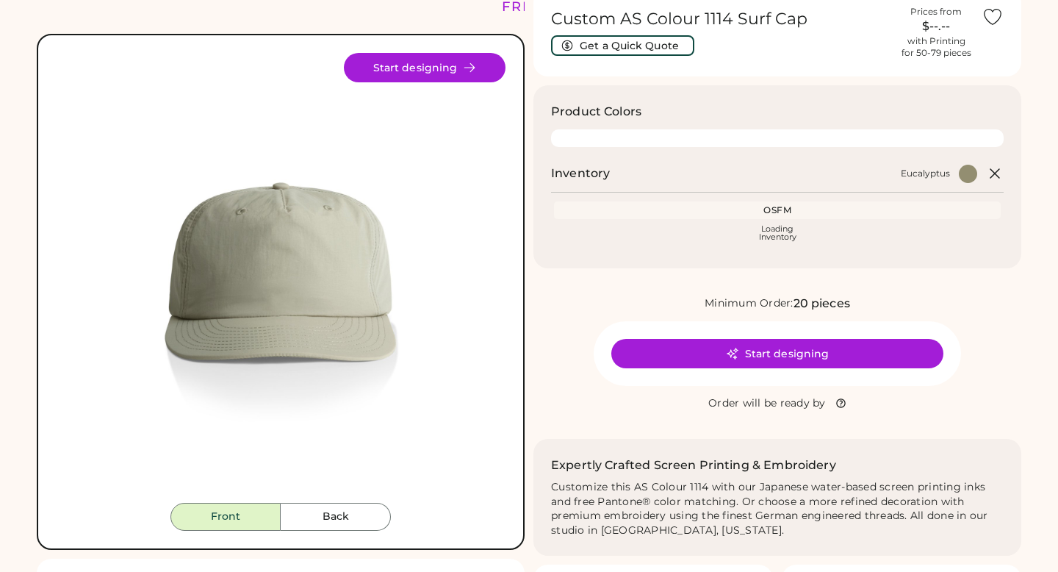
scroll to position [67, 0]
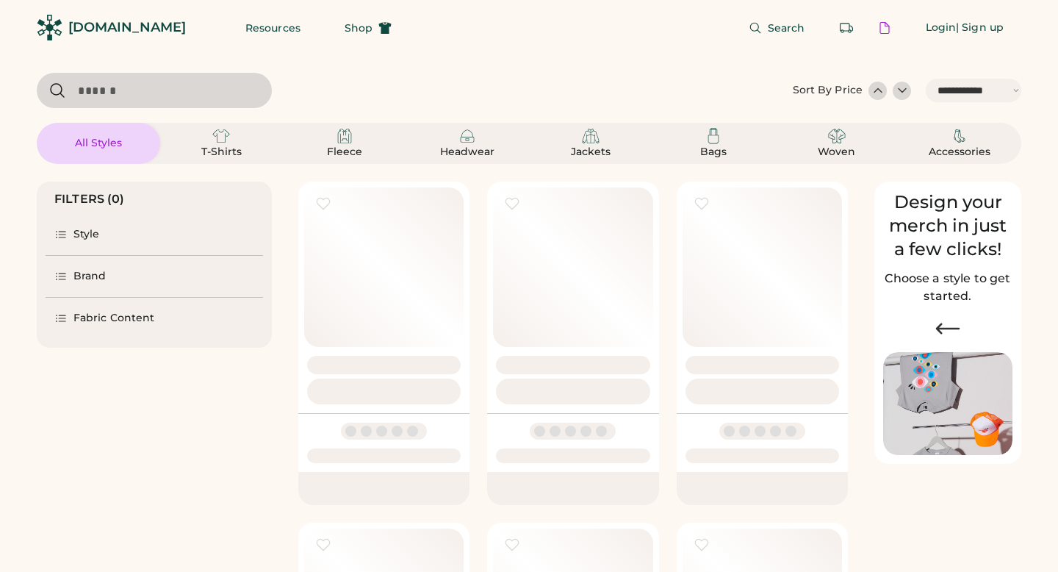
select select "*****"
select select "*"
